Goal: Information Seeking & Learning: Find specific fact

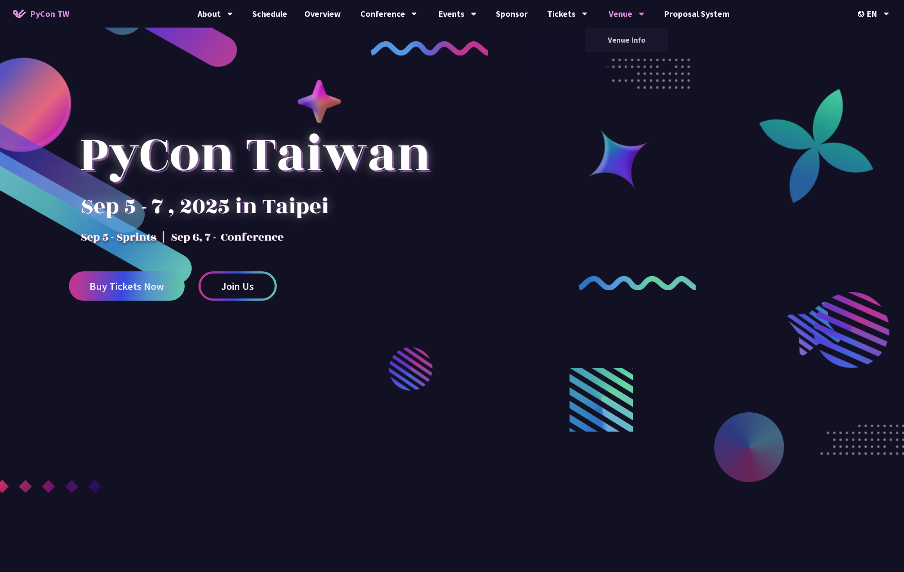
click at [620, 14] on div "Venue" at bounding box center [627, 14] width 36 height 28
click at [621, 40] on link "Venue Info" at bounding box center [626, 40] width 83 height 20
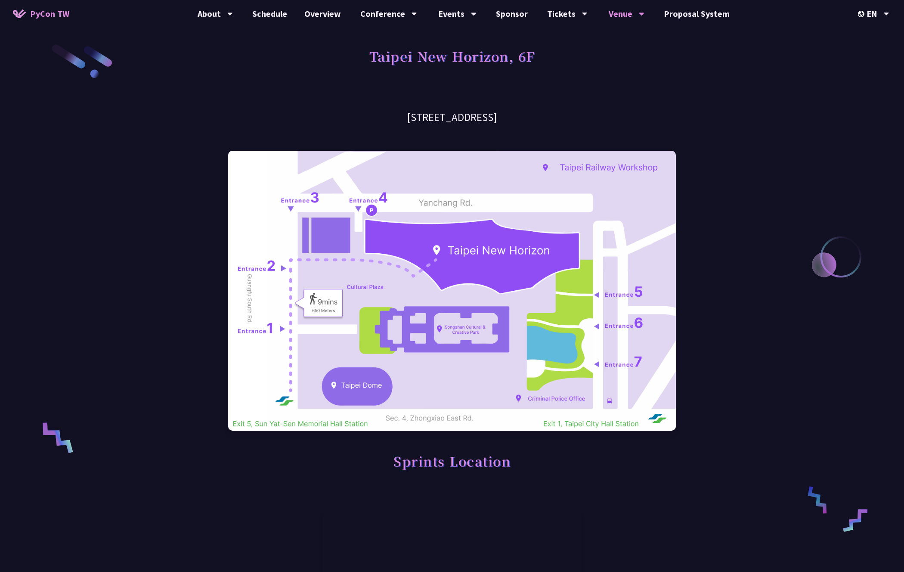
click at [378, 60] on h1 "Taipei New Horizon, 6F" at bounding box center [452, 56] width 166 height 26
click at [367, 117] on h3 "[STREET_ADDRESS]" at bounding box center [452, 117] width 448 height 15
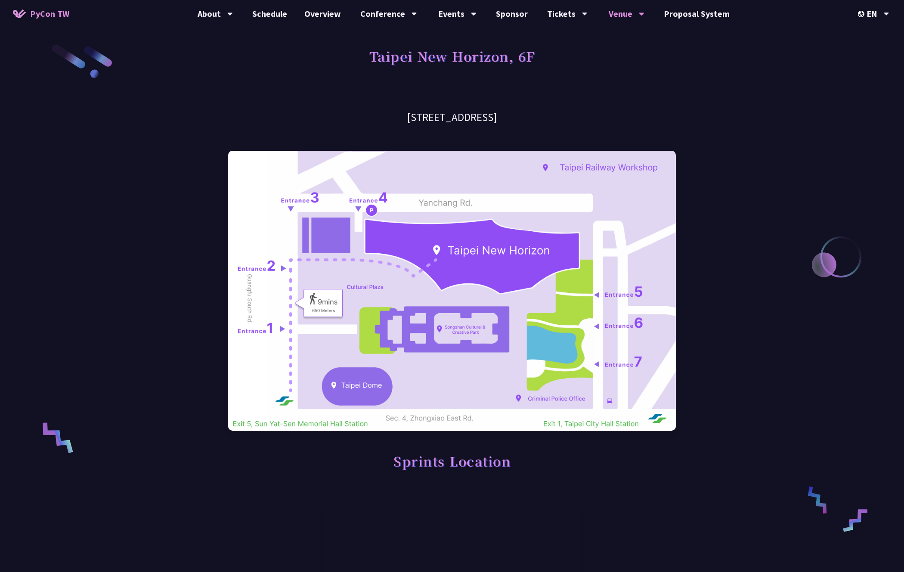
click at [367, 117] on h3 "[STREET_ADDRESS]" at bounding box center [452, 117] width 448 height 15
click at [402, 119] on h3 "[STREET_ADDRESS]" at bounding box center [452, 117] width 448 height 15
click at [405, 119] on h3 "[STREET_ADDRESS]" at bounding box center [452, 117] width 448 height 15
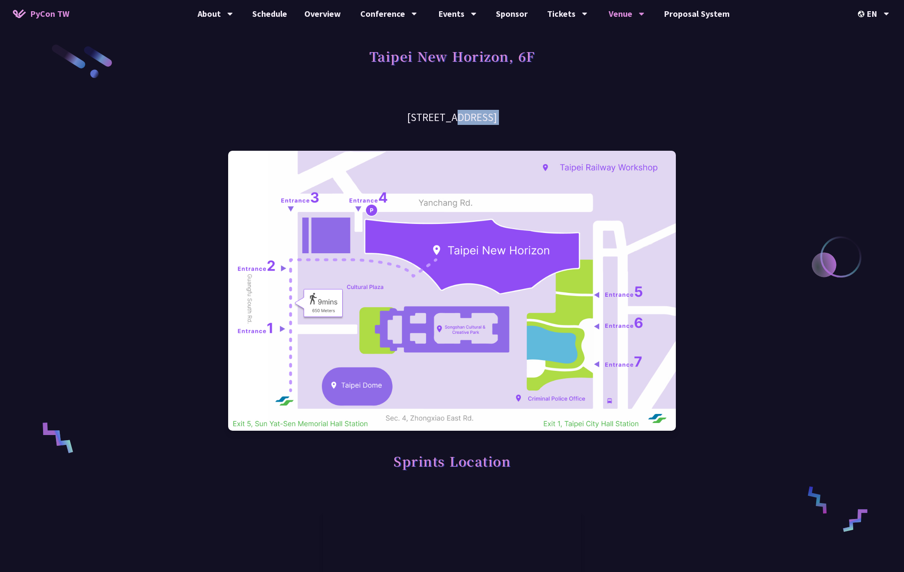
click at [405, 119] on h3 "[STREET_ADDRESS]" at bounding box center [452, 117] width 448 height 15
copy div "[STREET_ADDRESS]"
click at [604, 294] on img at bounding box center [452, 291] width 448 height 280
